Goal: Complete application form

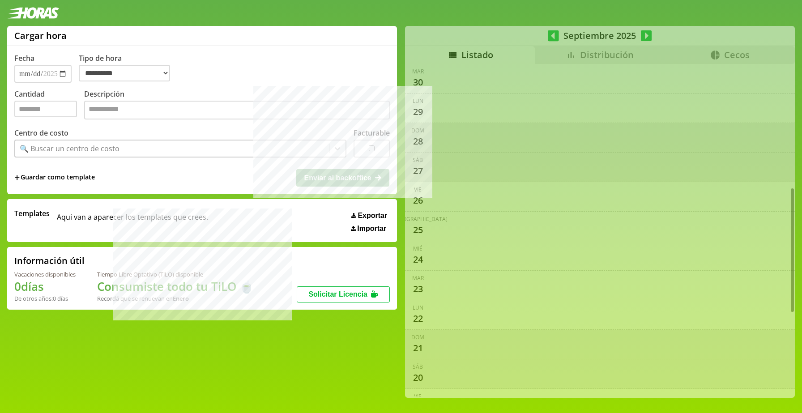
select select "**********"
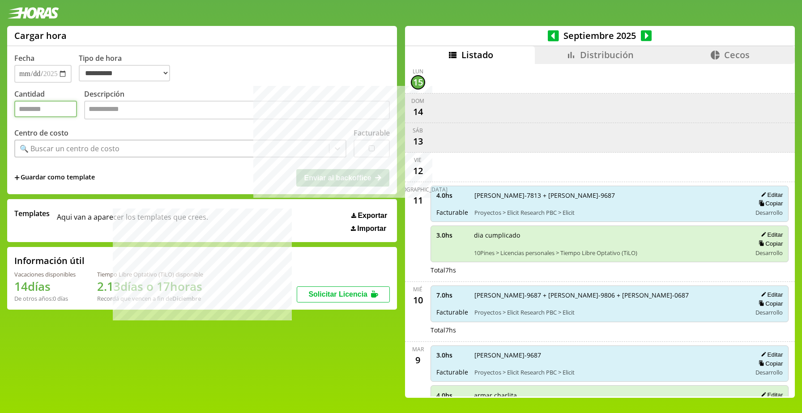
click at [72, 110] on input "Cantidad" at bounding box center [45, 109] width 63 height 17
type input "*"
click at [175, 152] on div "🔍 Buscar un centro de costo" at bounding box center [172, 148] width 314 height 15
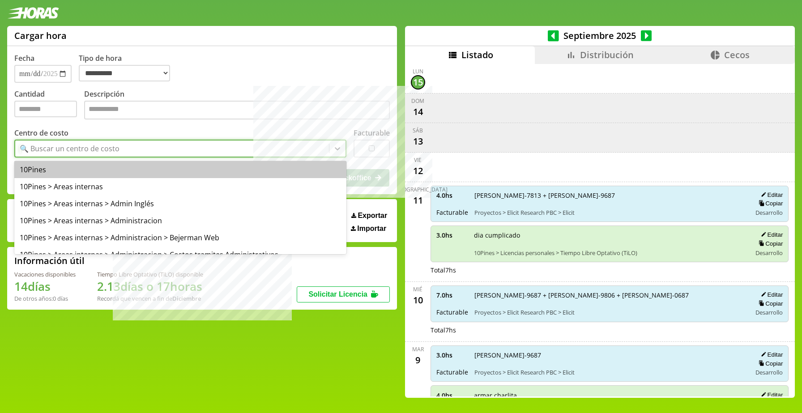
type input "*"
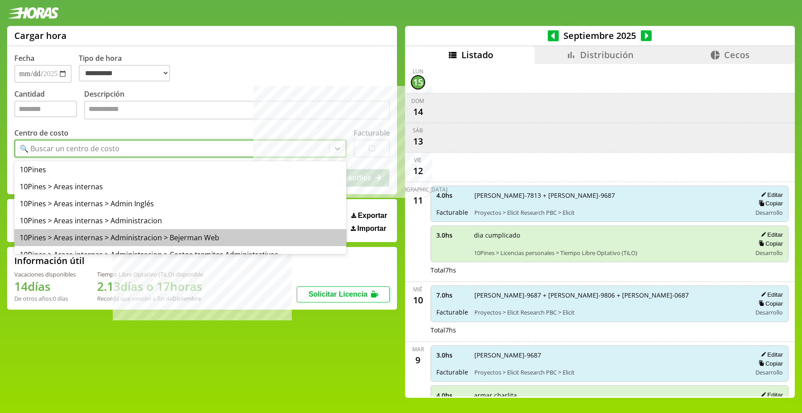
type input "*"
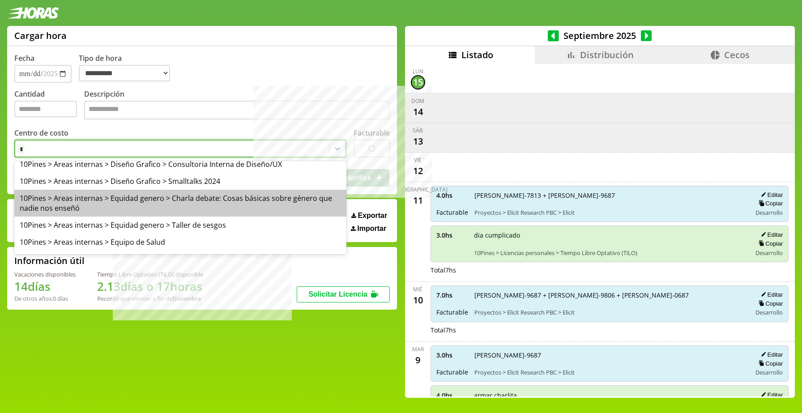
scroll to position [0, 0]
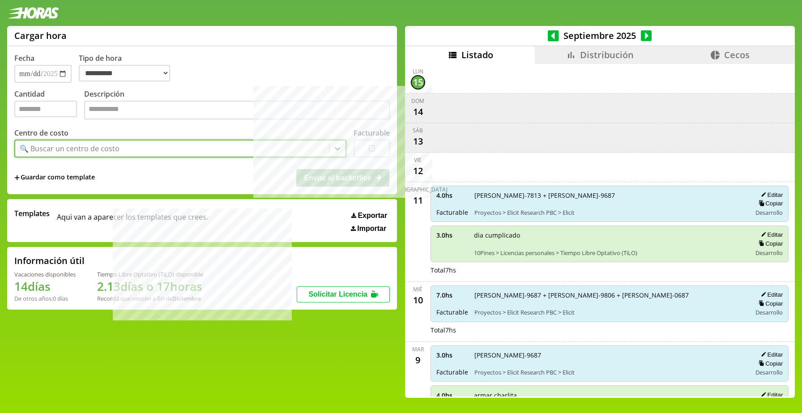
click at [226, 151] on div "🔍 Buscar un centro de costo" at bounding box center [172, 148] width 314 height 15
click at [226, 149] on div "🔍 Buscar un centro de costo" at bounding box center [172, 148] width 314 height 15
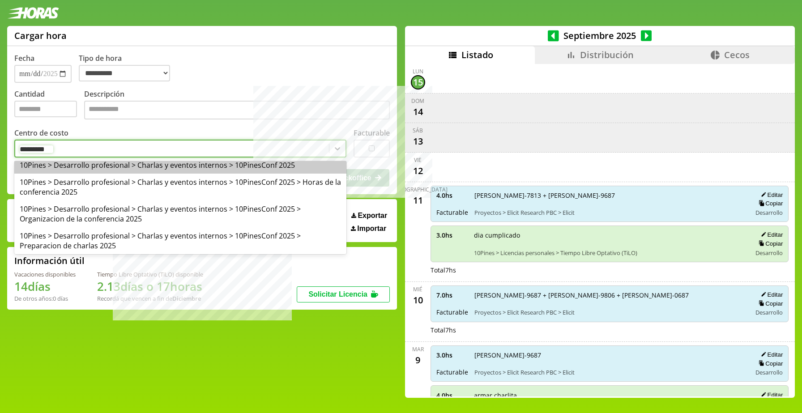
scroll to position [3, 0]
type input "*********"
